Goal: Task Accomplishment & Management: Use online tool/utility

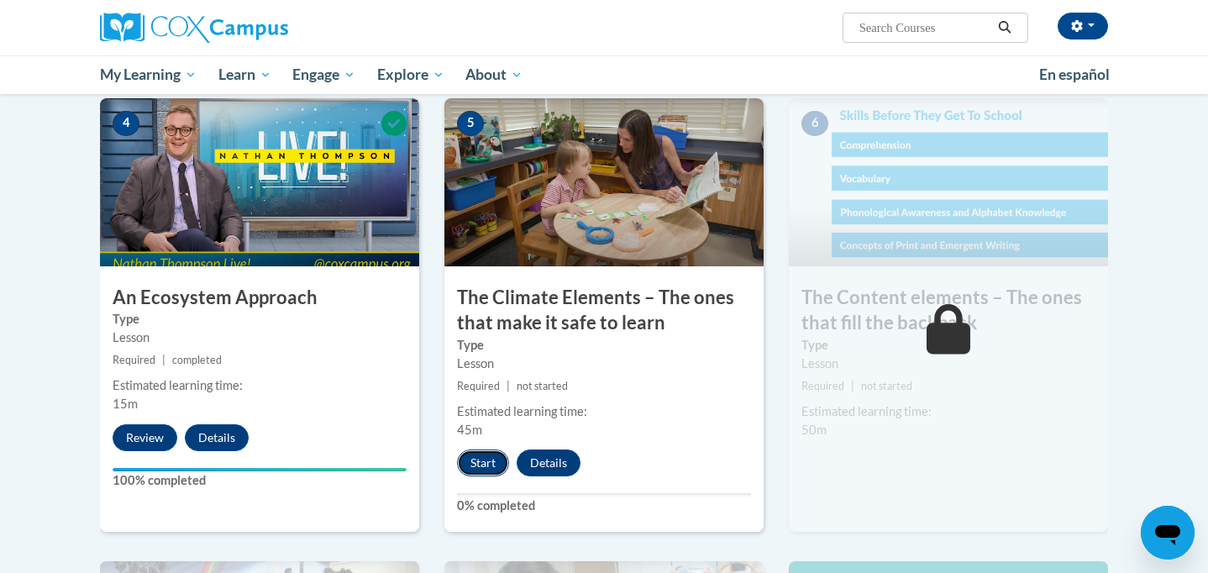
click at [482, 467] on button "Start" at bounding box center [483, 463] width 52 height 27
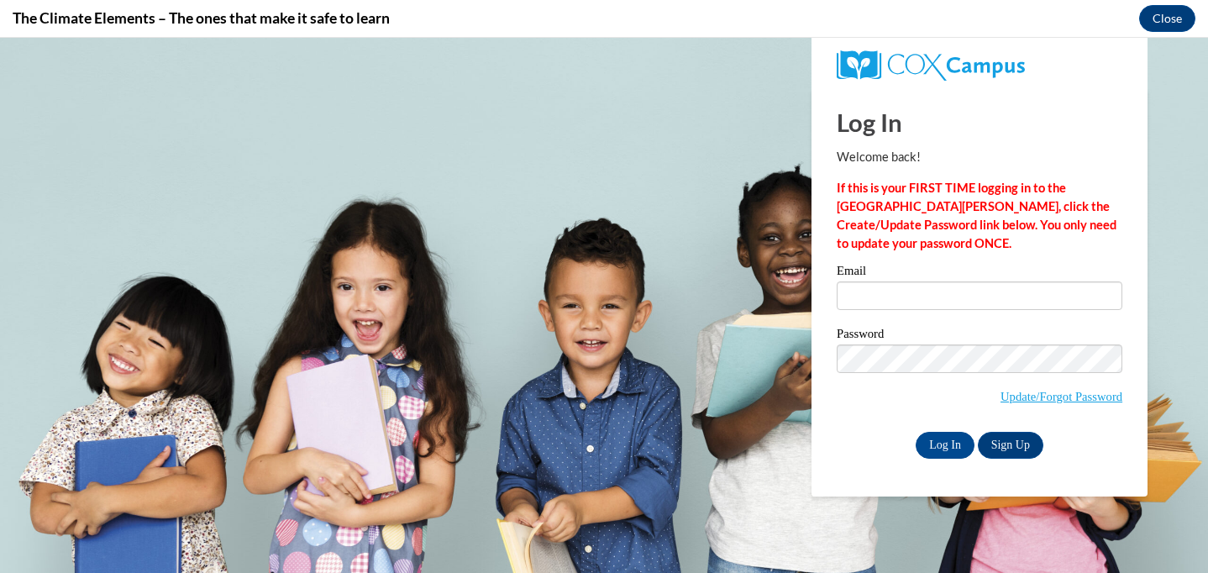
type input "[EMAIL_ADDRESS][DOMAIN_NAME]"
click at [951, 448] on input "Log In" at bounding box center [945, 445] width 59 height 27
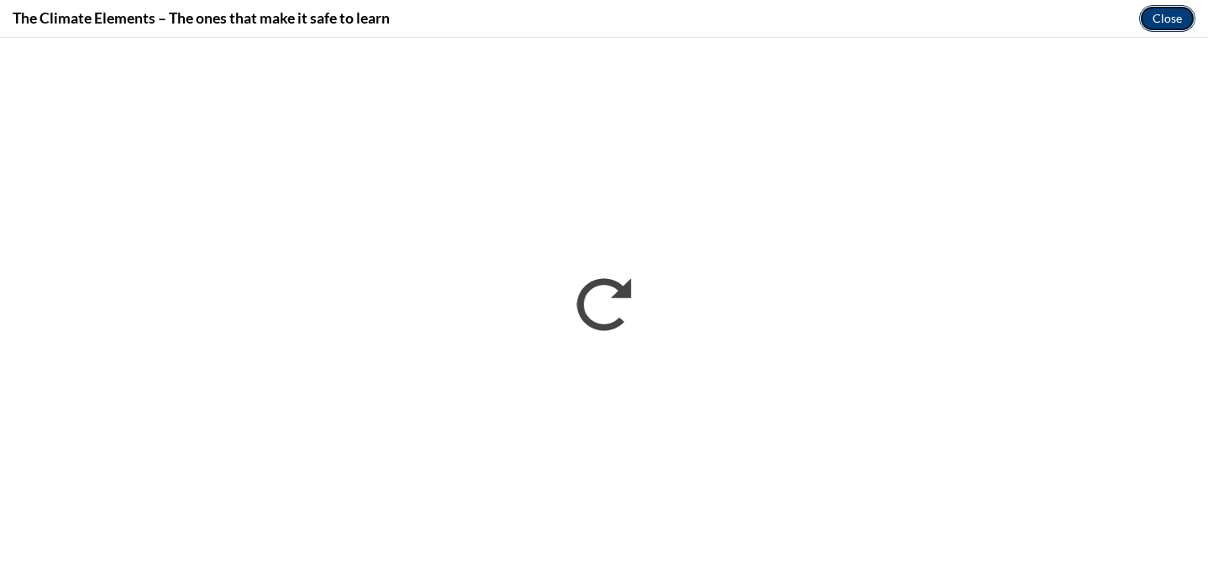
click at [1152, 24] on button "Close" at bounding box center [1167, 18] width 56 height 27
